Goal: Task Accomplishment & Management: Use online tool/utility

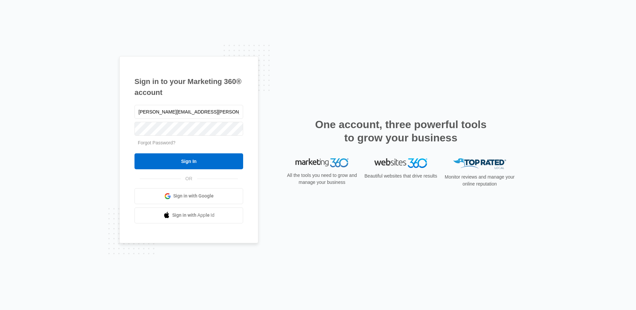
type input "[PERSON_NAME][EMAIL_ADDRESS][PERSON_NAME][DOMAIN_NAME]"
click at [135, 153] on input "Sign In" at bounding box center [189, 161] width 109 height 16
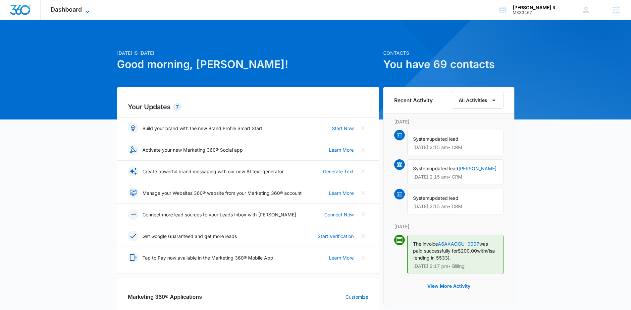
click at [76, 12] on span "Dashboard" at bounding box center [66, 9] width 31 height 7
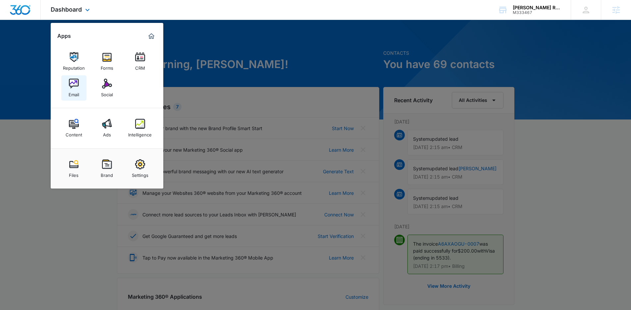
click at [80, 87] on link "Email" at bounding box center [73, 87] width 25 height 25
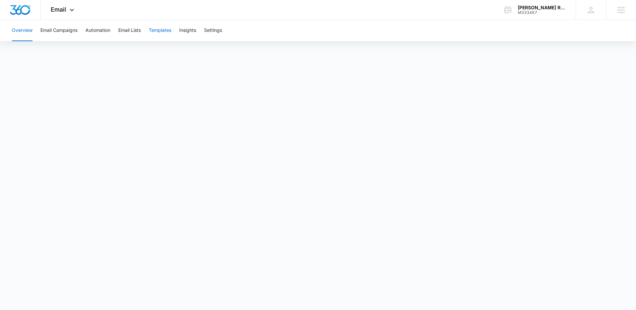
click at [158, 29] on button "Templates" at bounding box center [160, 30] width 23 height 21
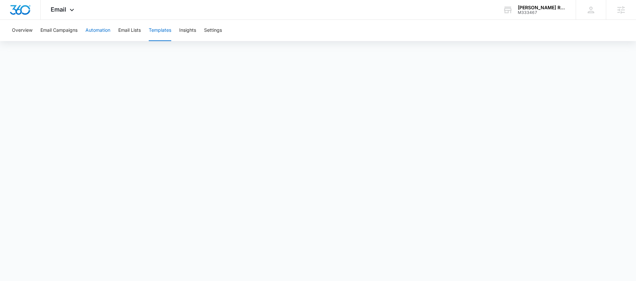
click at [109, 32] on button "Automation" at bounding box center [98, 30] width 25 height 21
click at [157, 31] on button "Templates" at bounding box center [160, 30] width 23 height 21
